Goal: Find specific page/section: Find specific page/section

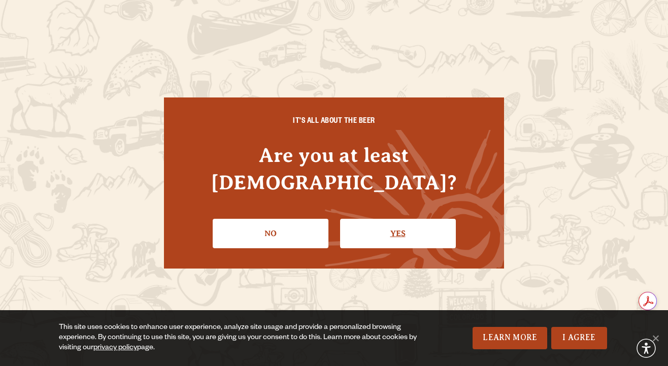
click at [387, 219] on link "Yes" at bounding box center [398, 233] width 116 height 29
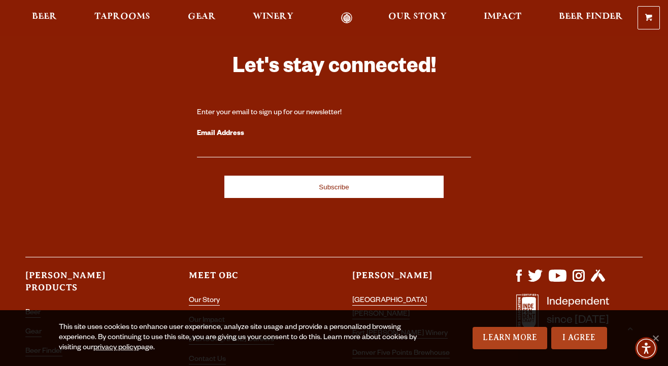
scroll to position [2943, 0]
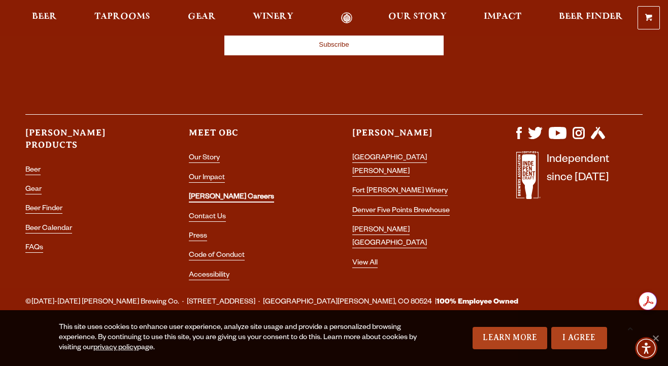
click at [224, 197] on link "[PERSON_NAME] Careers" at bounding box center [231, 198] width 85 height 9
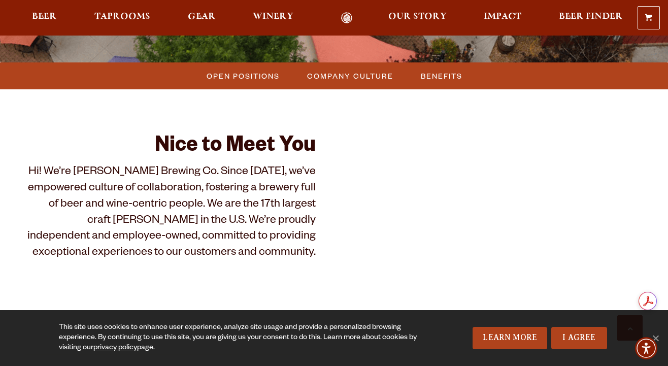
scroll to position [269, 0]
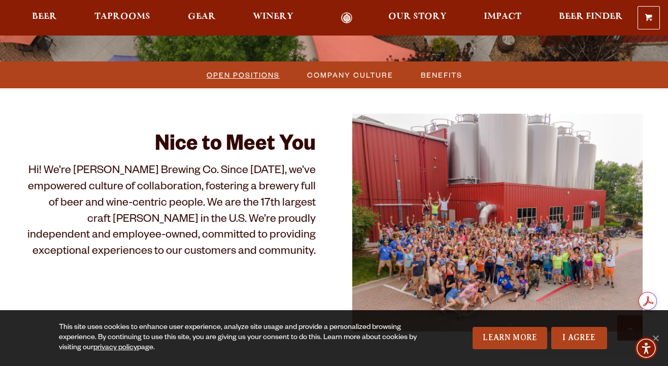
click at [271, 75] on span "Open Positions" at bounding box center [243, 75] width 73 height 15
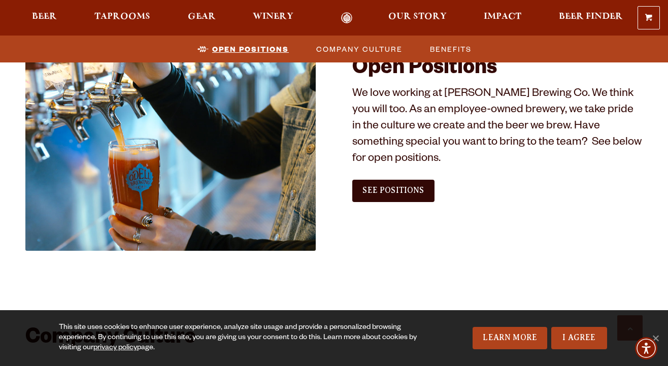
scroll to position [595, 0]
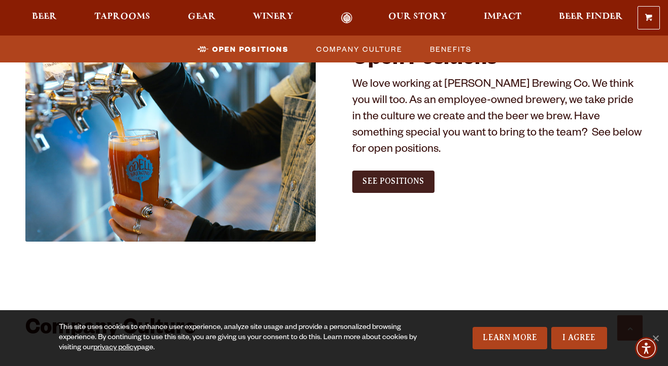
click at [385, 177] on span "See Positions" at bounding box center [393, 181] width 61 height 9
